Goal: Task Accomplishment & Management: Manage account settings

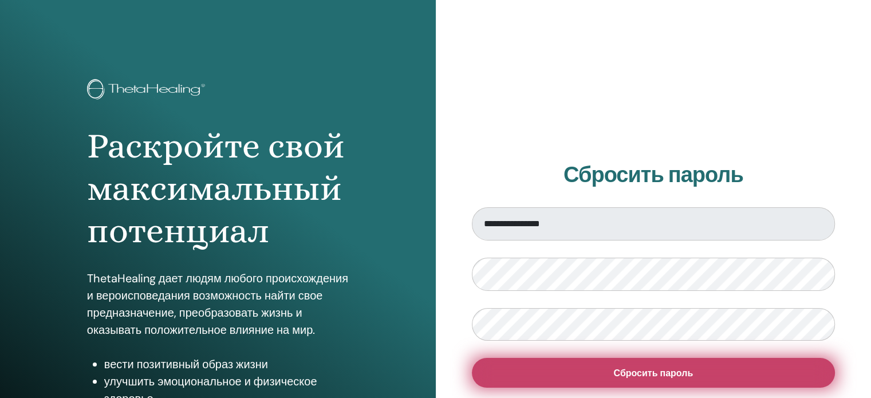
click at [667, 371] on font "Сбросить пароль" at bounding box center [653, 373] width 80 height 12
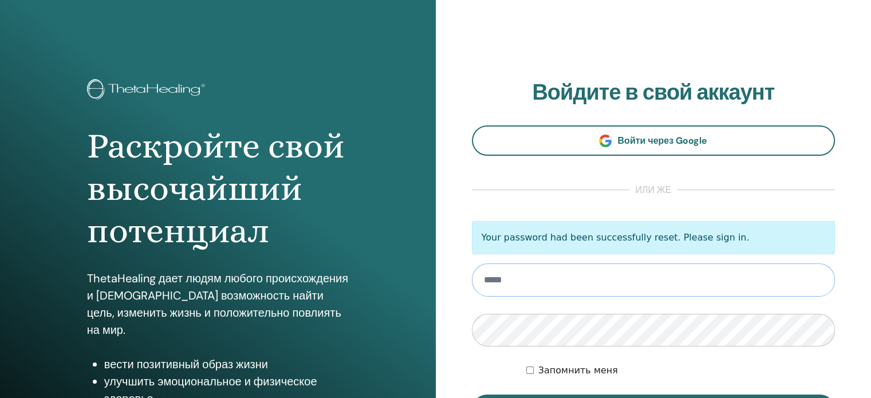
type input "**********"
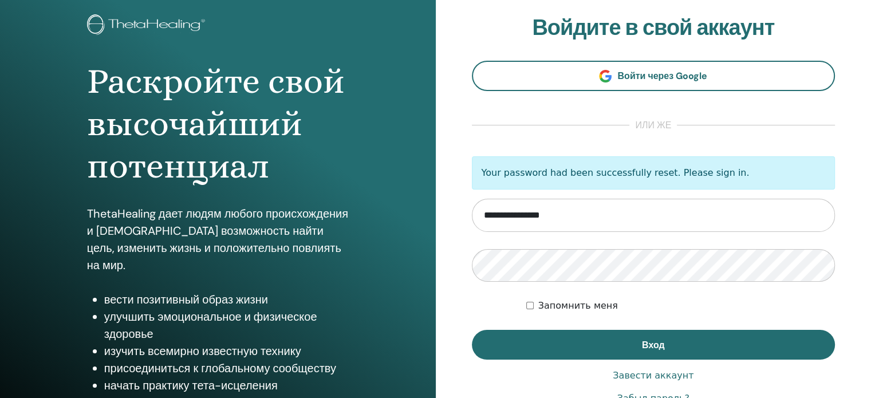
scroll to position [151, 0]
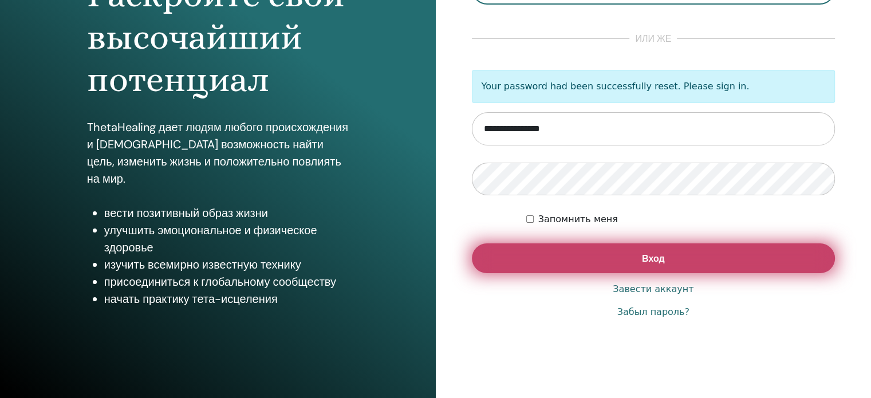
click at [660, 253] on span "Вход" at bounding box center [653, 259] width 23 height 12
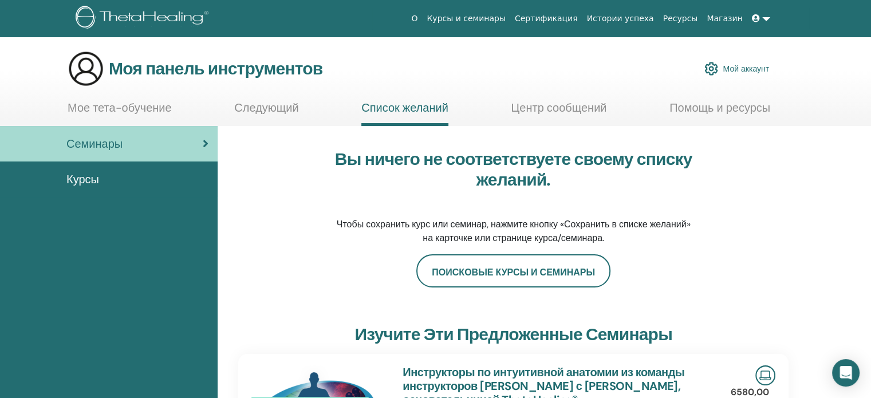
click at [766, 65] on font "Мой аккаунт" at bounding box center [746, 69] width 46 height 10
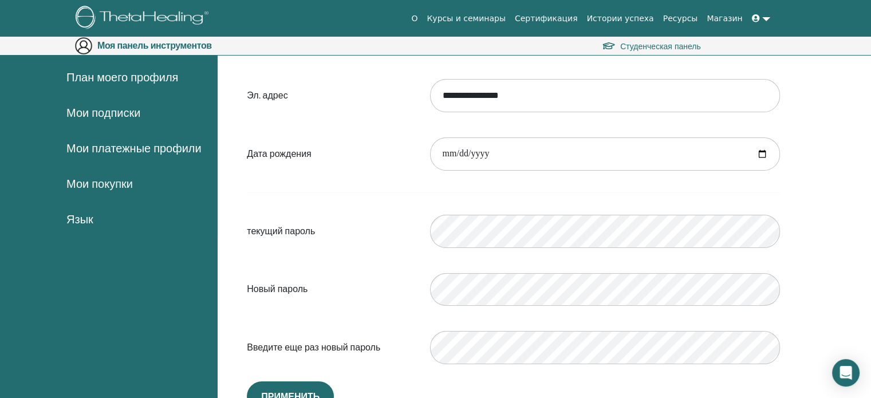
scroll to position [190, 0]
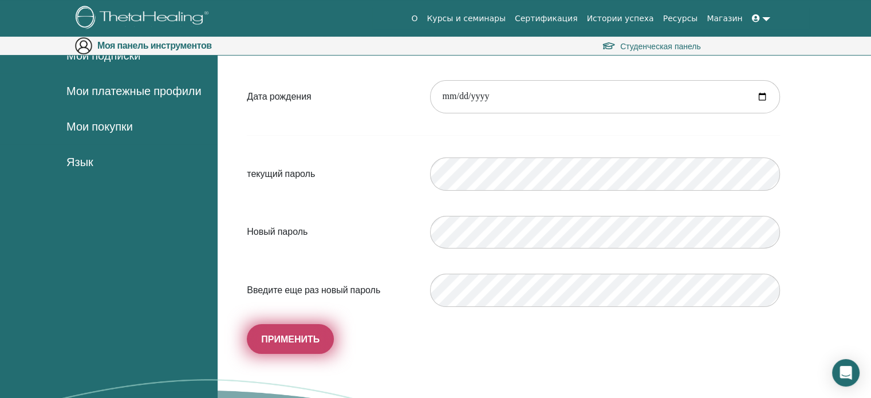
click at [270, 342] on font "Применить" at bounding box center [290, 339] width 58 height 12
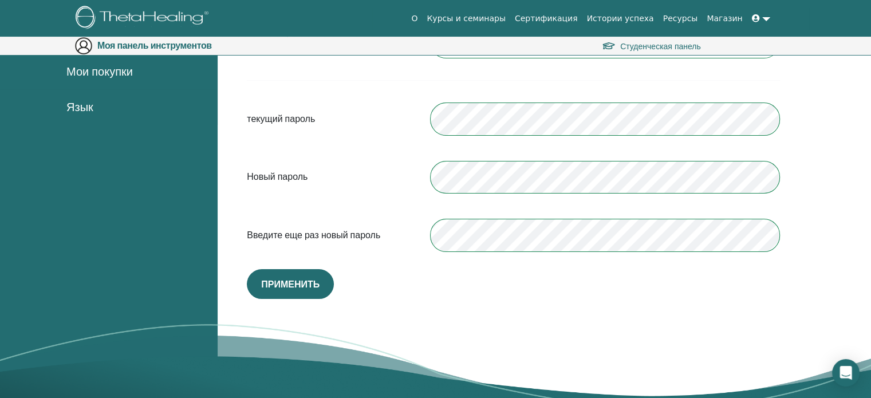
scroll to position [247, 0]
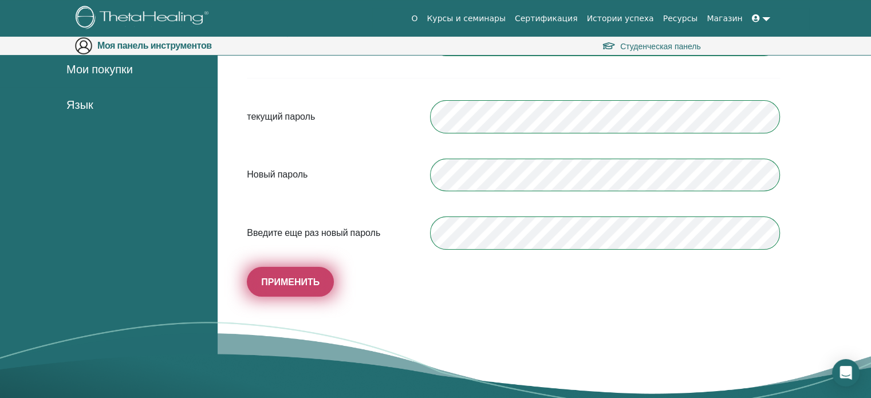
click at [296, 274] on button "Применить" at bounding box center [290, 282] width 87 height 30
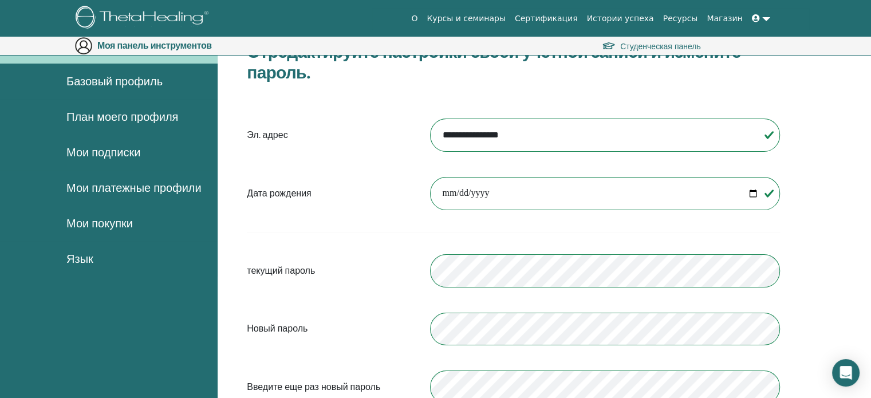
scroll to position [57, 0]
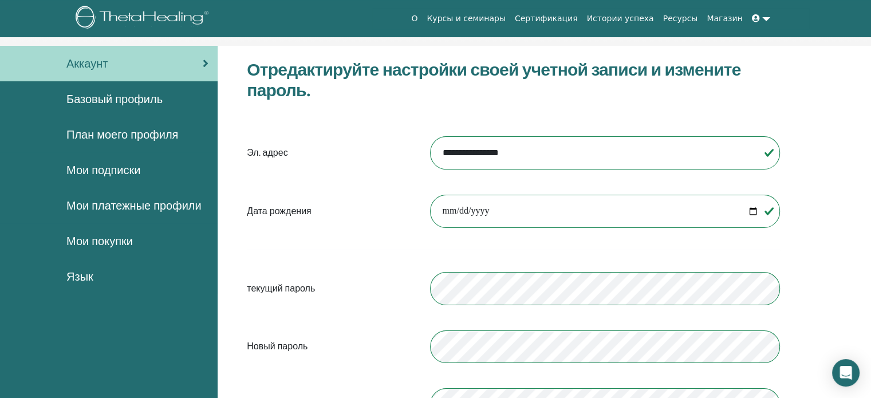
click at [146, 104] on font "Базовый профиль" at bounding box center [114, 99] width 96 height 15
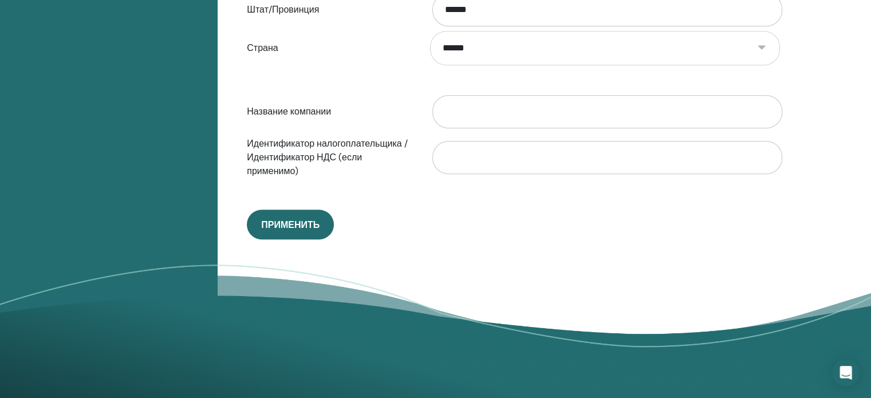
scroll to position [591, 0]
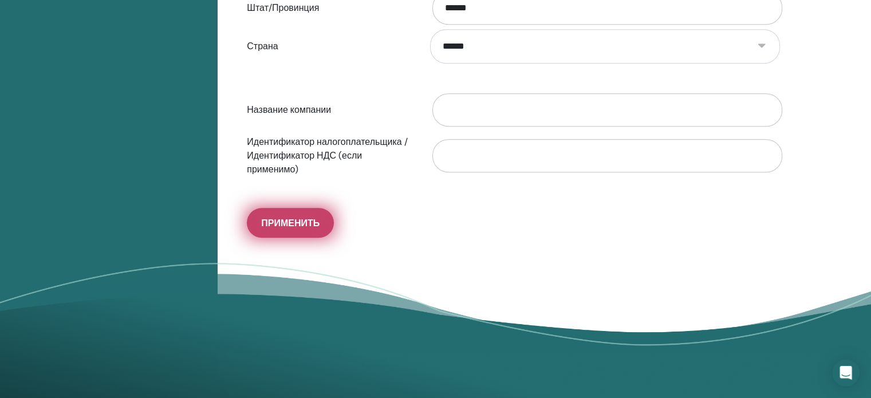
click at [298, 217] on span "Применить" at bounding box center [290, 223] width 58 height 12
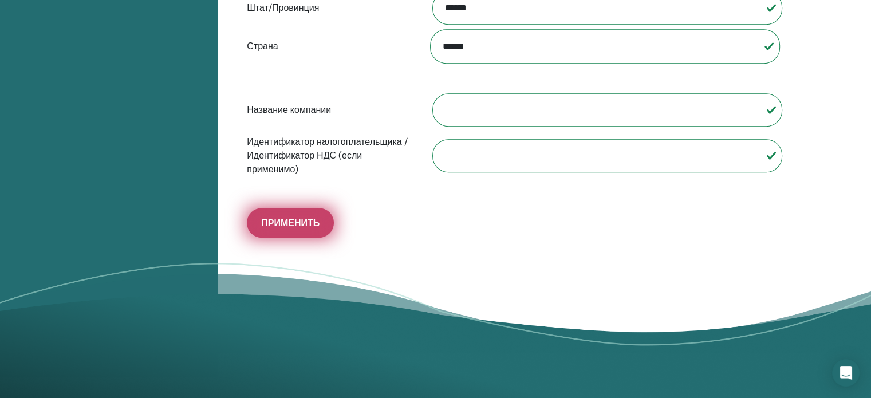
click at [270, 226] on span "Применить" at bounding box center [290, 223] width 58 height 12
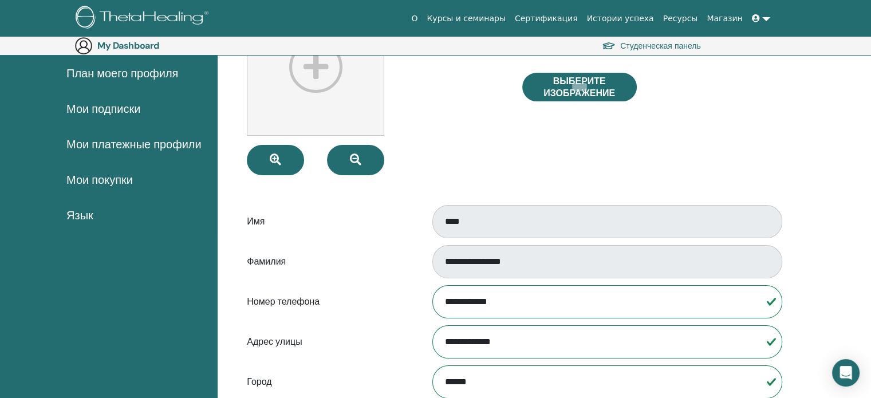
scroll to position [57, 0]
